Goal: Task Accomplishment & Management: Use online tool/utility

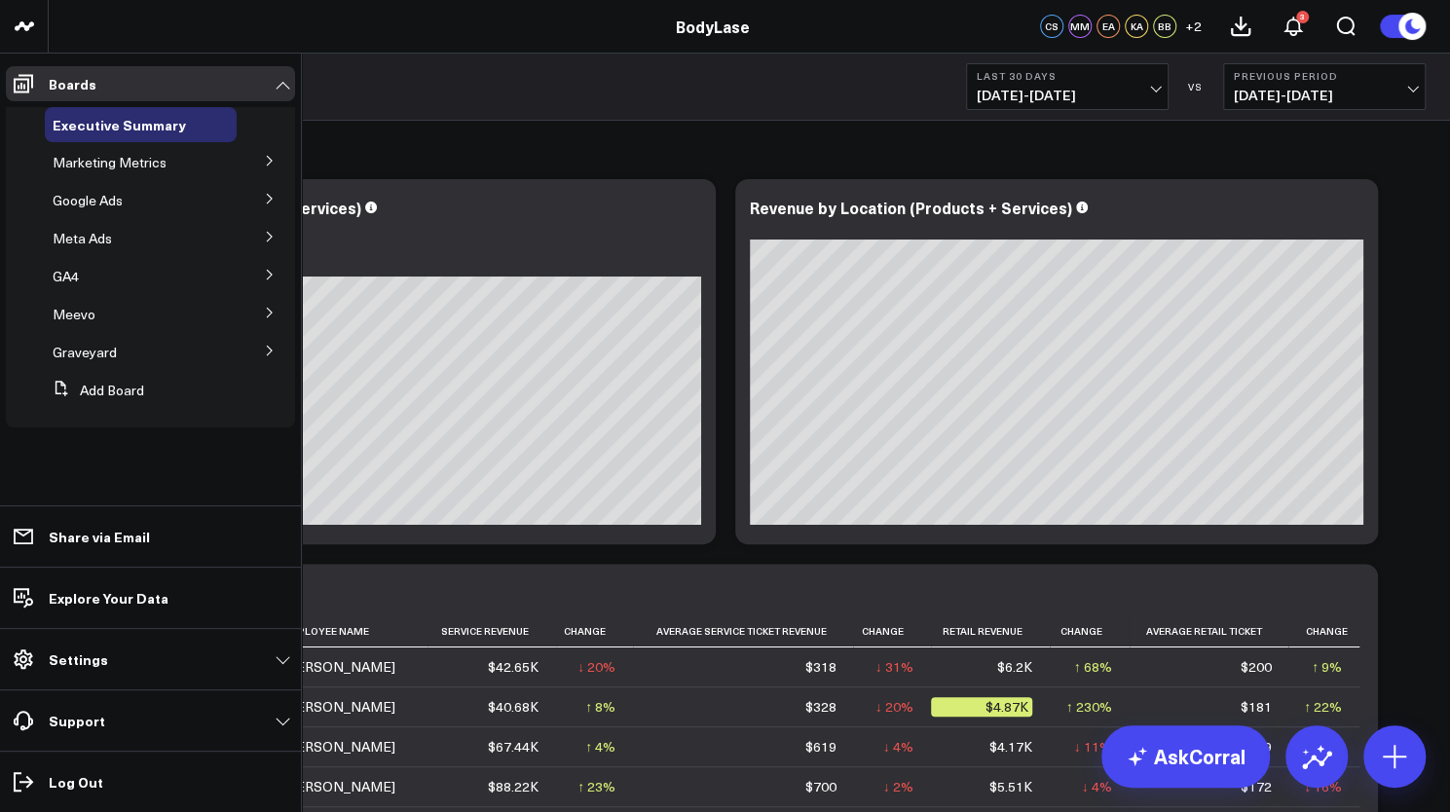
click at [275, 164] on icon at bounding box center [270, 161] width 12 height 12
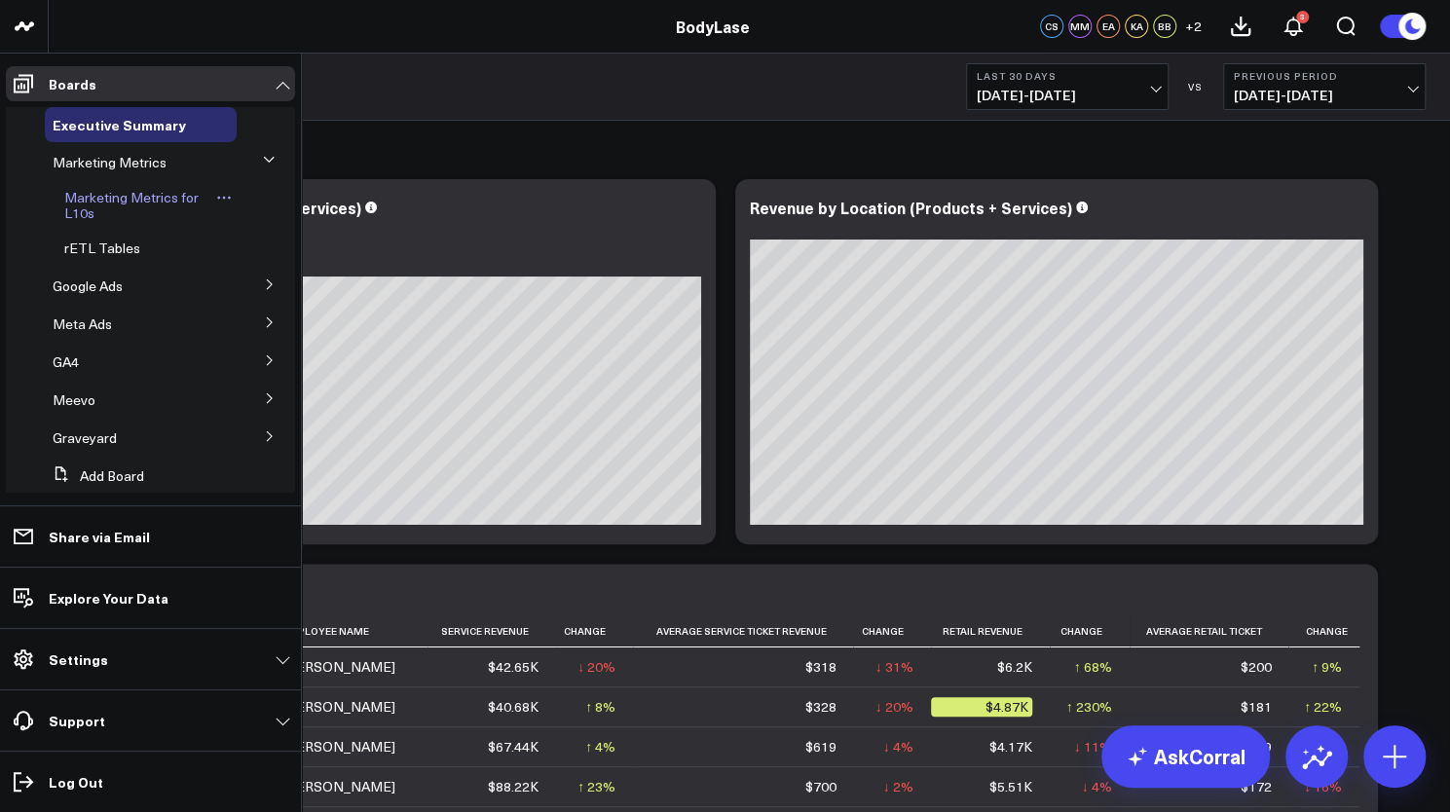
click at [132, 207] on link "Marketing Metrics for L10s" at bounding box center [137, 205] width 147 height 31
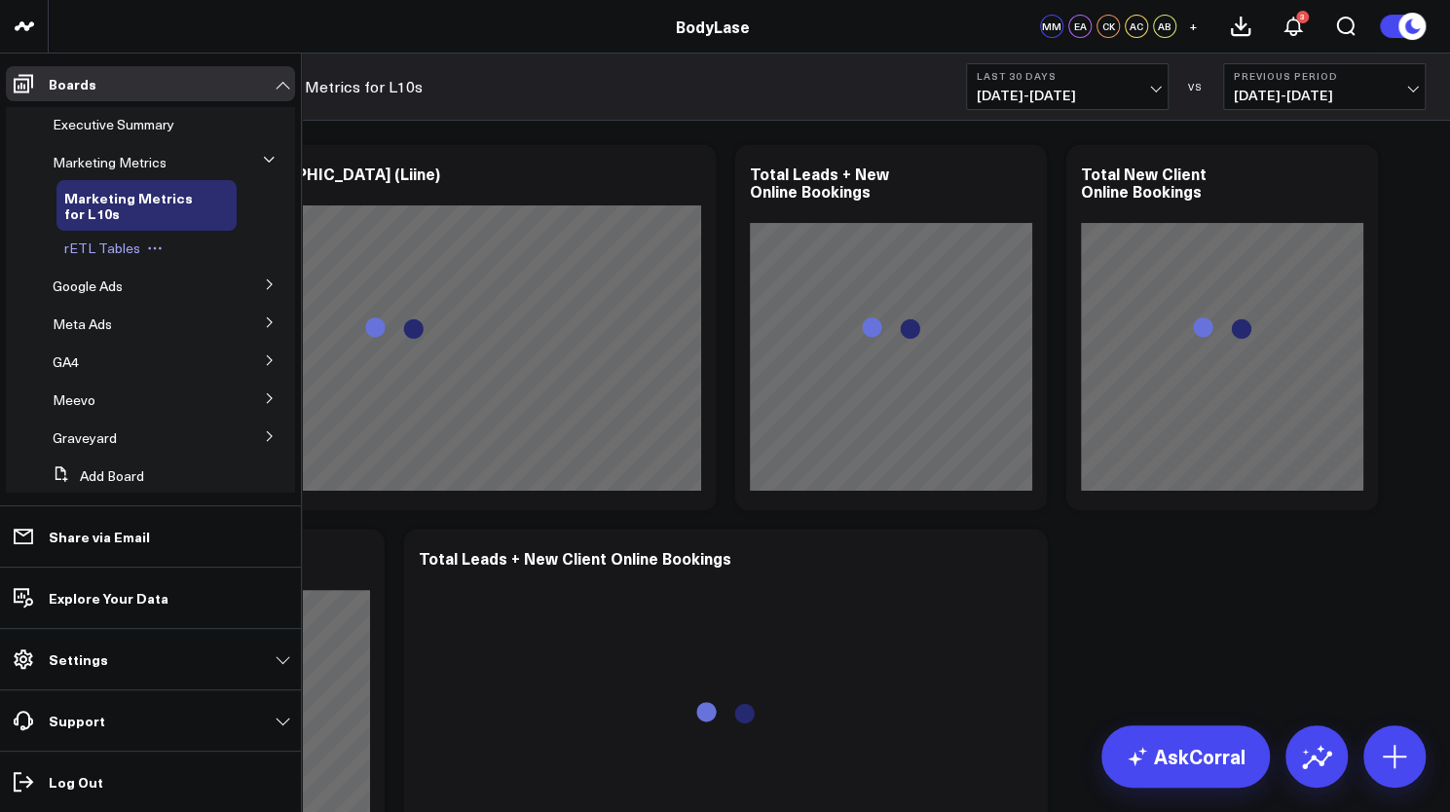
click at [104, 247] on span "rETL Tables" at bounding box center [102, 248] width 76 height 19
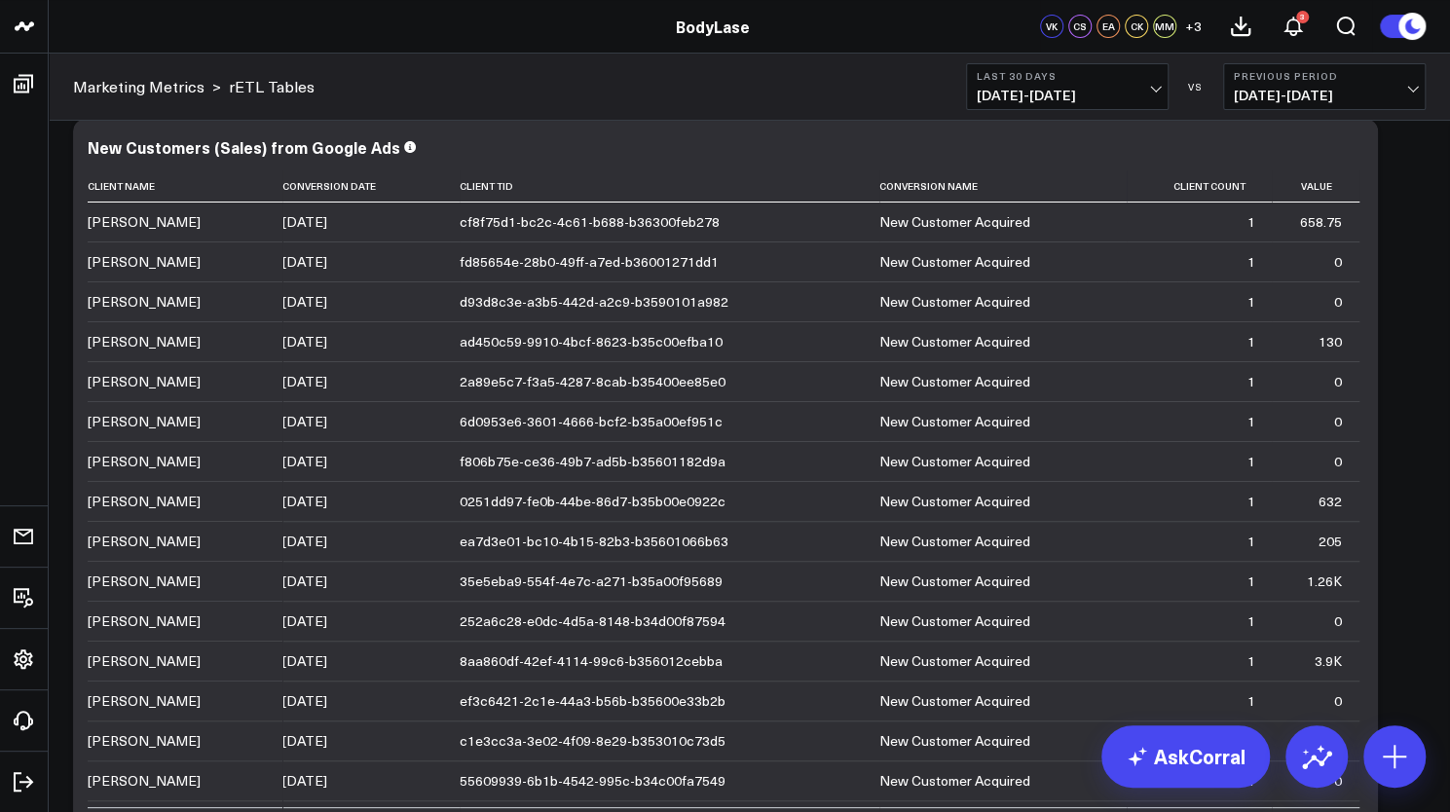
scroll to position [24, 0]
click at [1355, 162] on icon at bounding box center [1351, 151] width 23 height 23
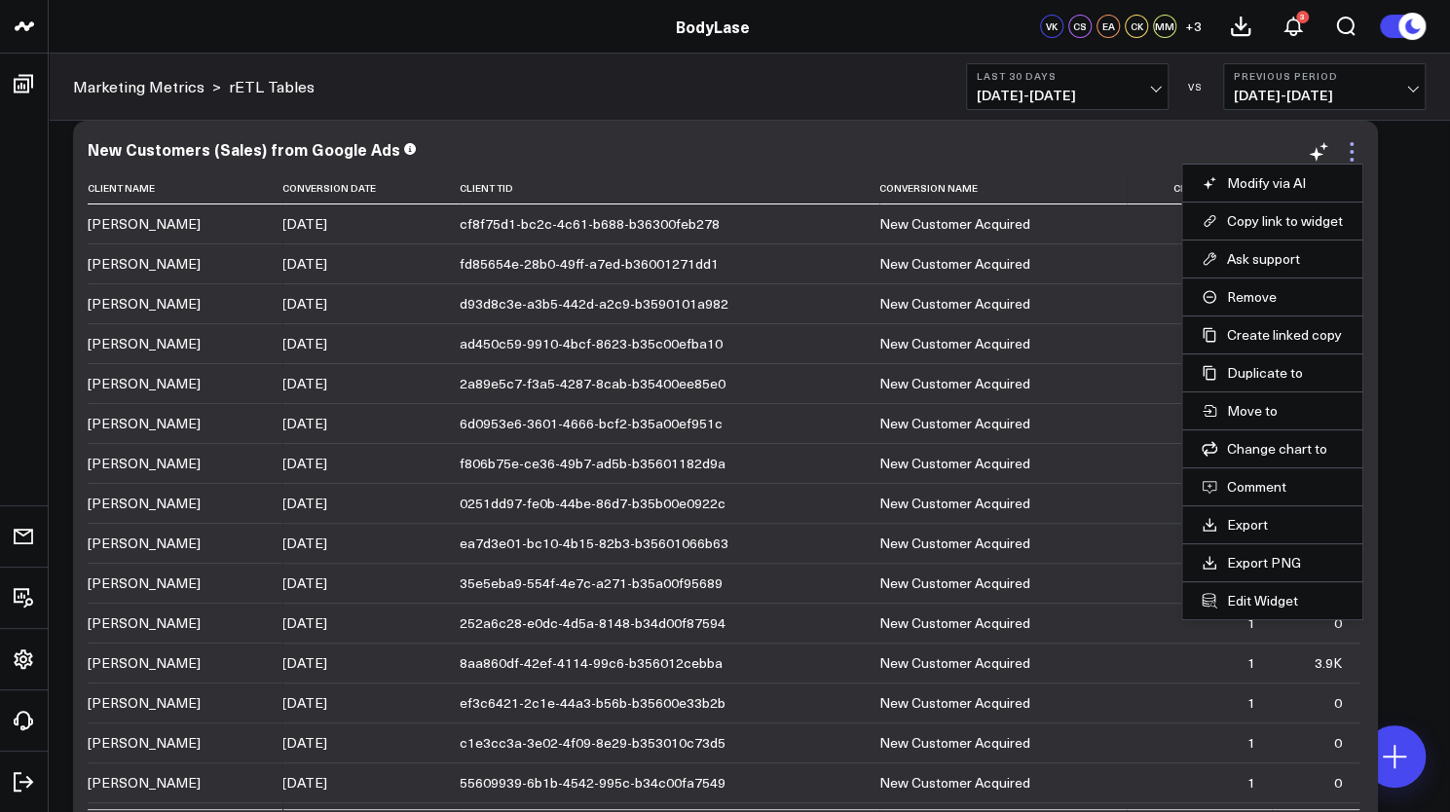
click at [1355, 162] on icon at bounding box center [1351, 151] width 23 height 23
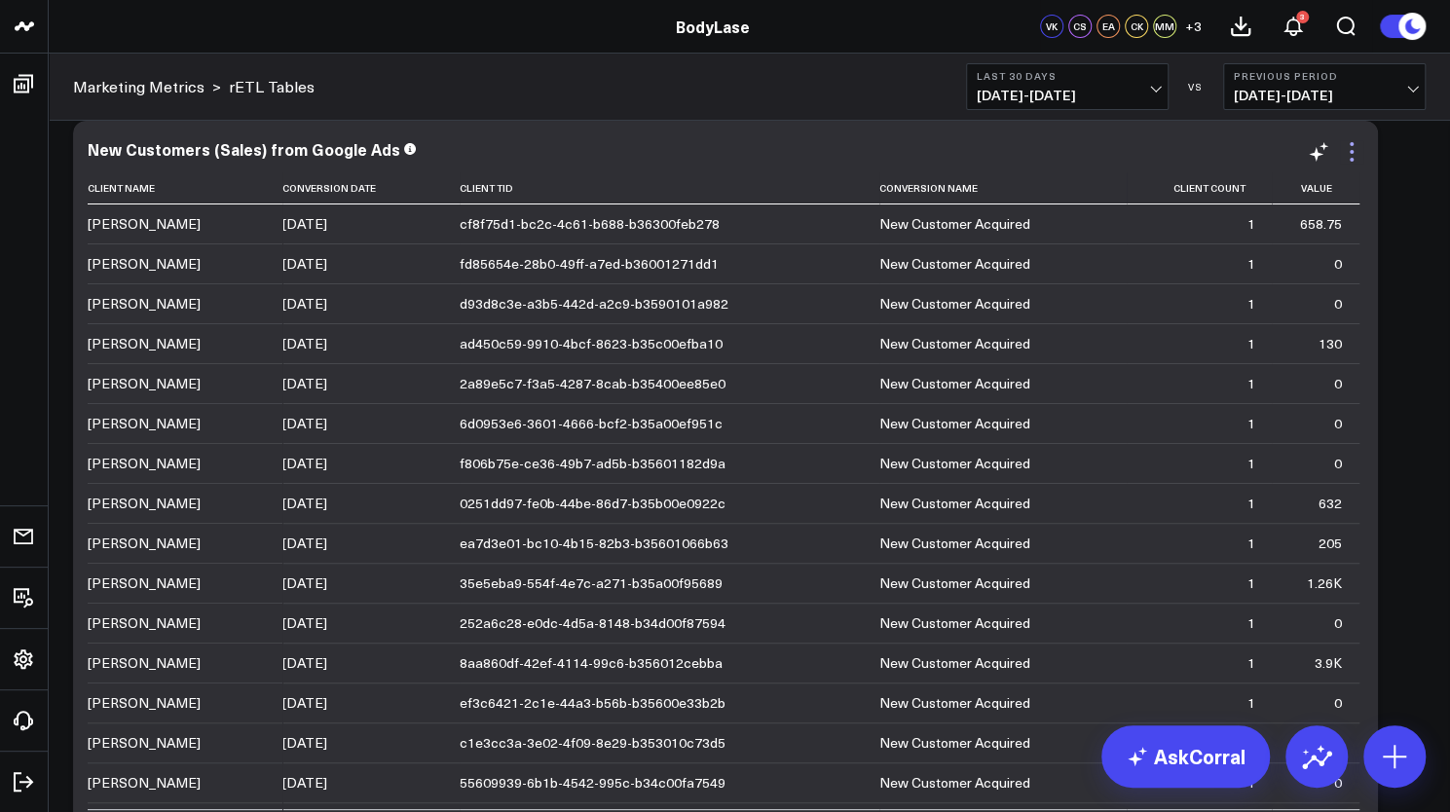
click at [1356, 161] on icon at bounding box center [1351, 151] width 23 height 23
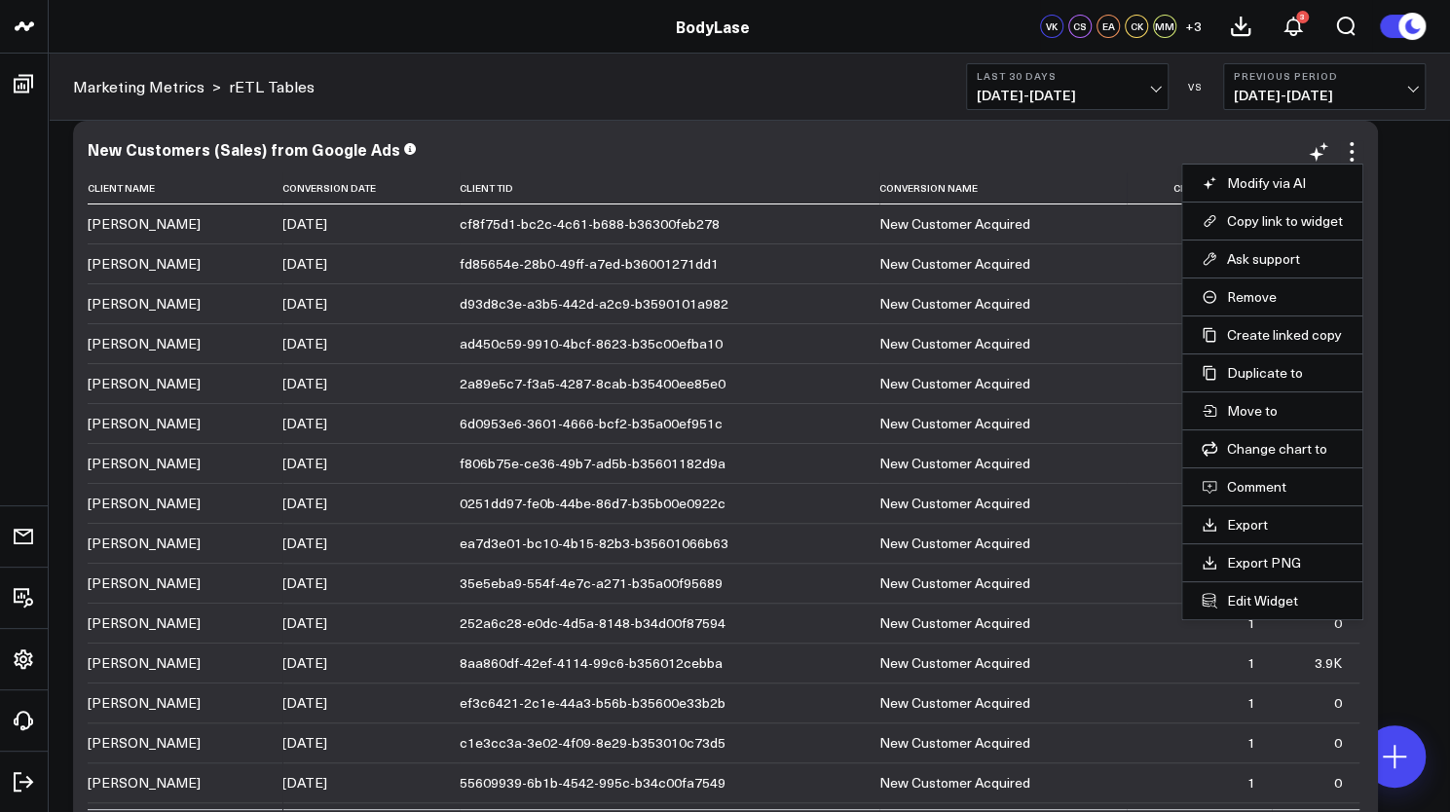
click at [1242, 609] on li "Edit Widget" at bounding box center [1272, 600] width 180 height 38
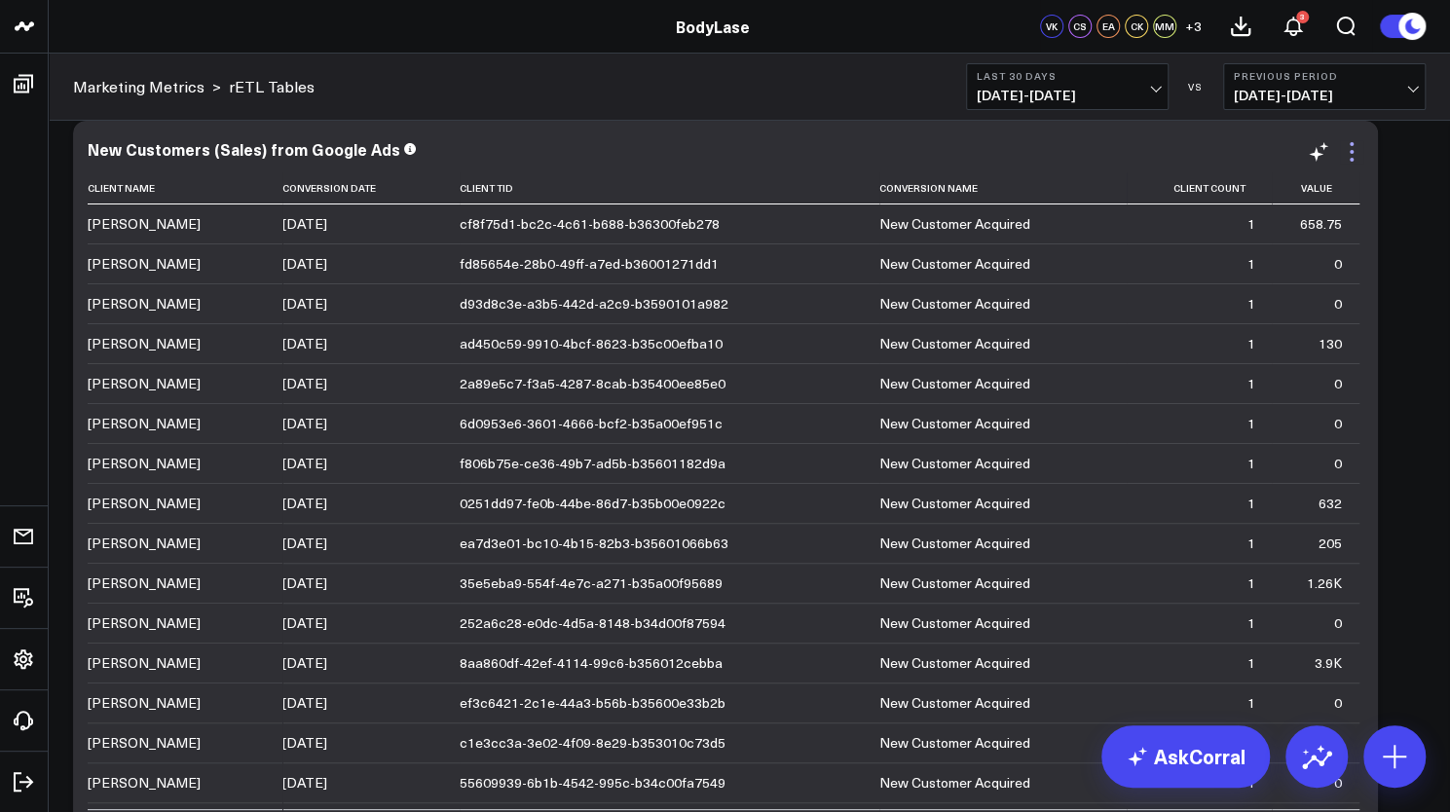
click at [1355, 151] on icon at bounding box center [1351, 151] width 23 height 23
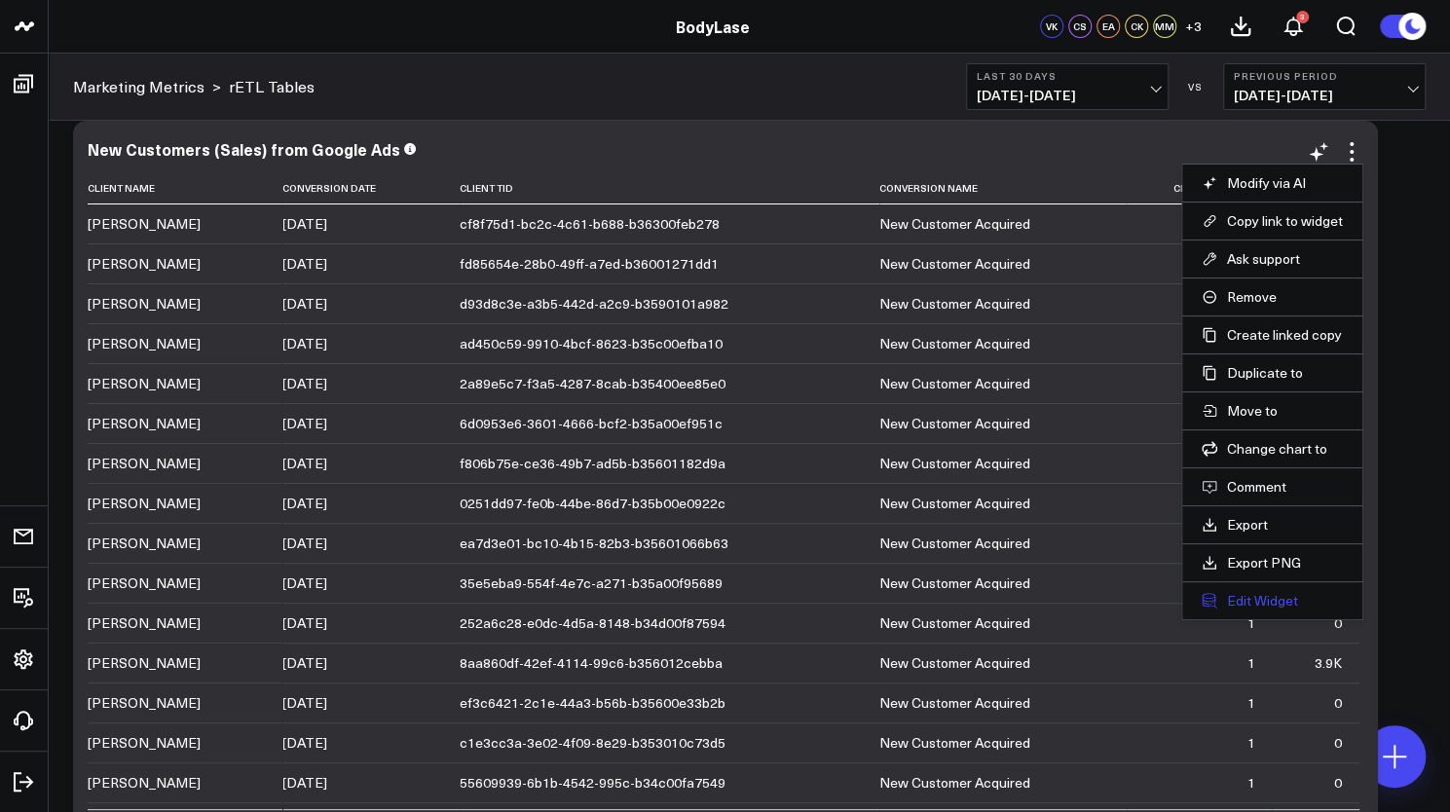
click at [1247, 593] on button "Edit Widget" at bounding box center [1272, 601] width 141 height 18
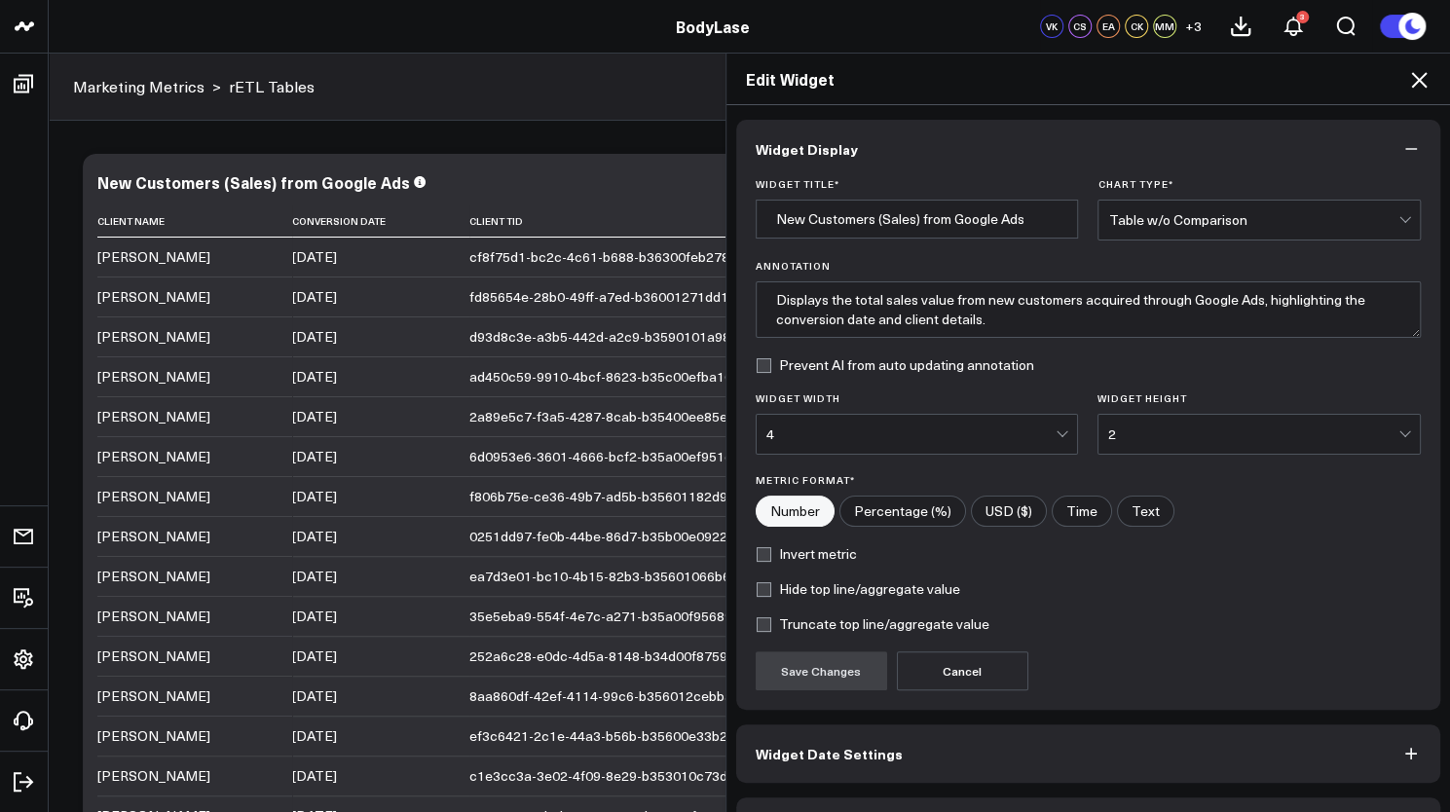
scroll to position [54, 0]
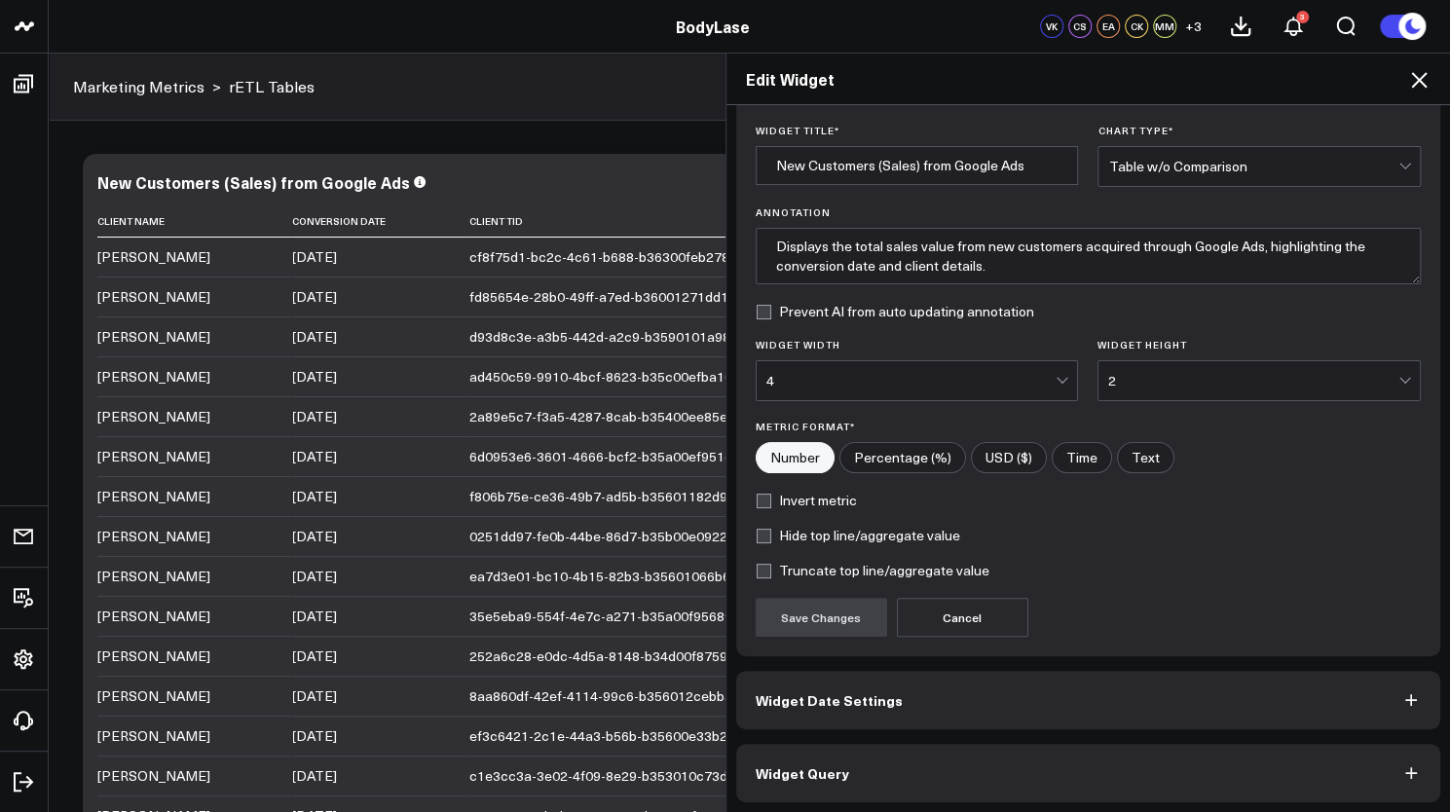
click at [891, 758] on button "Widget Query" at bounding box center [1088, 773] width 705 height 58
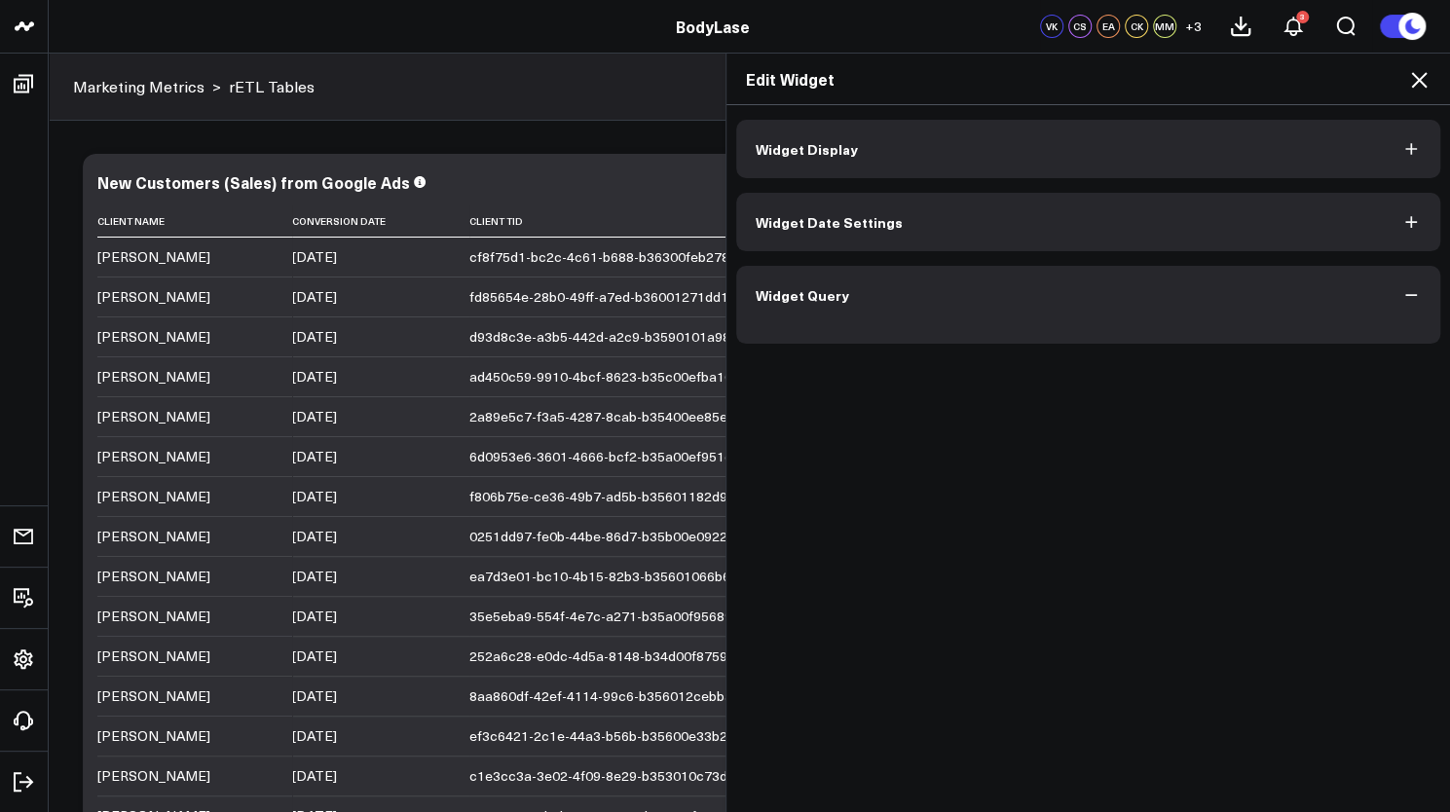
scroll to position [0, 0]
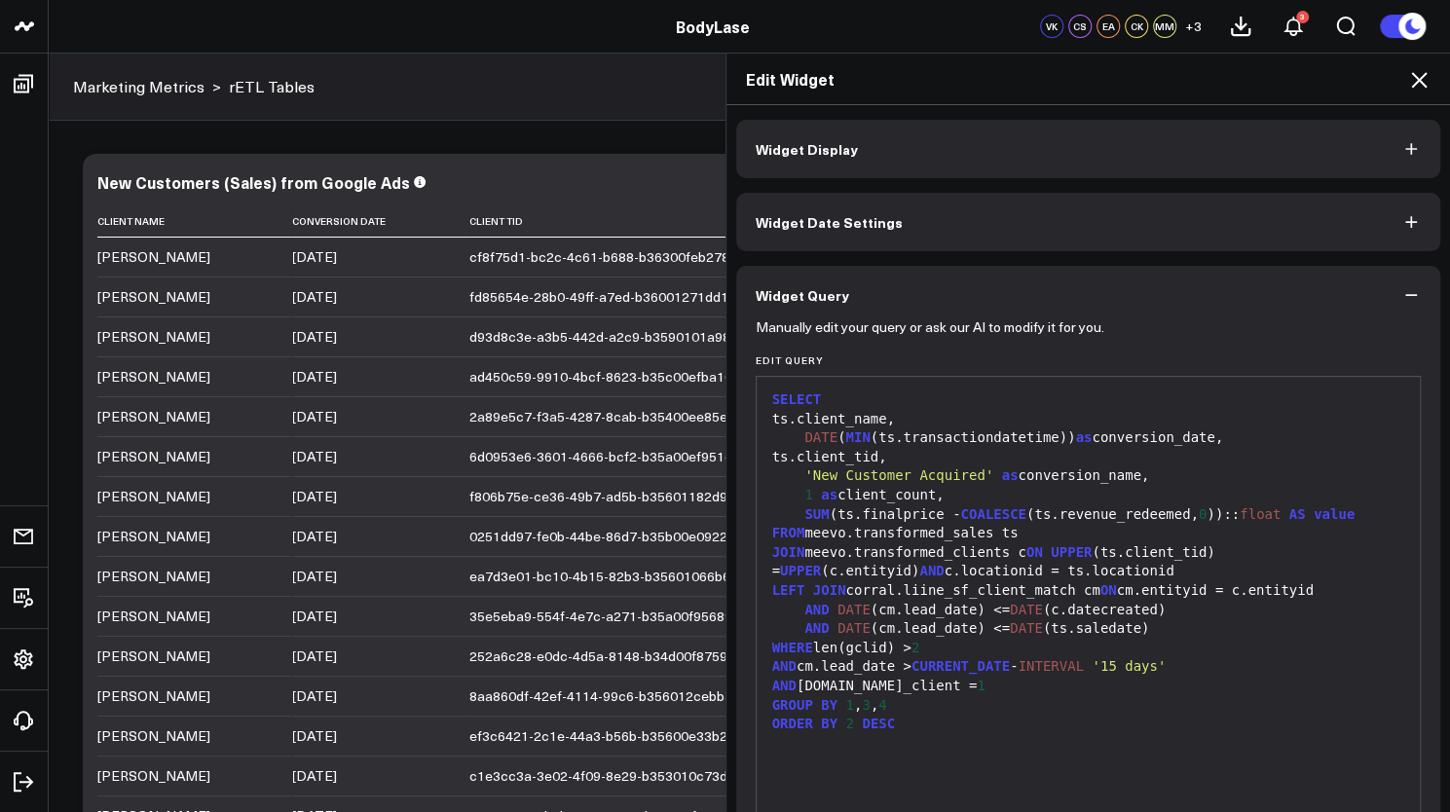
click at [1428, 77] on icon at bounding box center [1418, 79] width 23 height 23
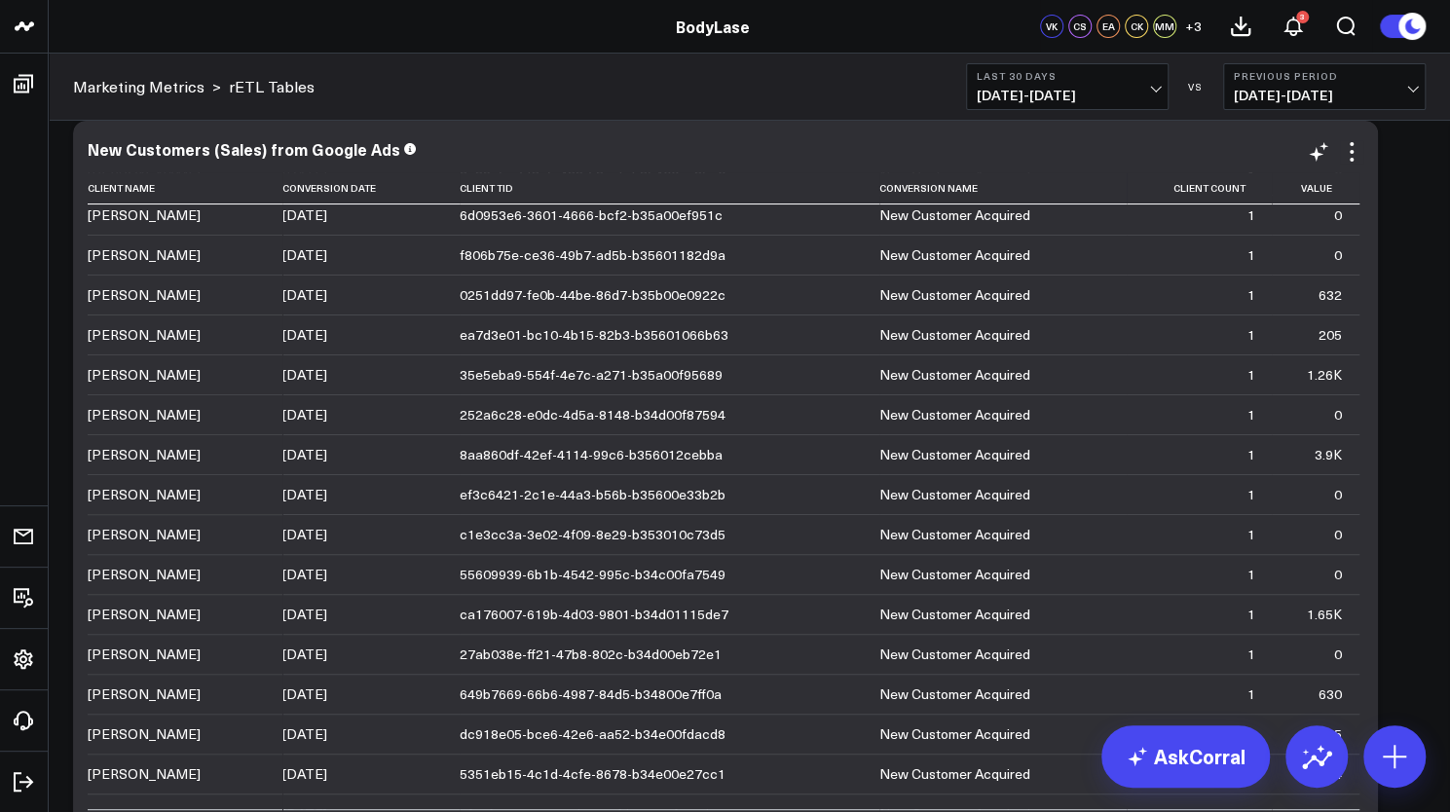
scroll to position [286, 0]
